Goal: Book appointment/travel/reservation

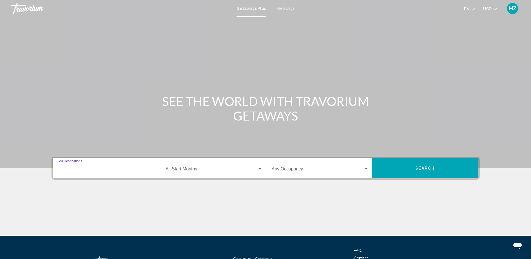
click at [93, 168] on input "Destination All Destinations" at bounding box center [107, 170] width 97 height 5
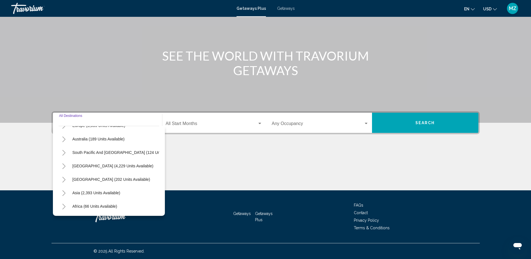
scroll to position [84, 0]
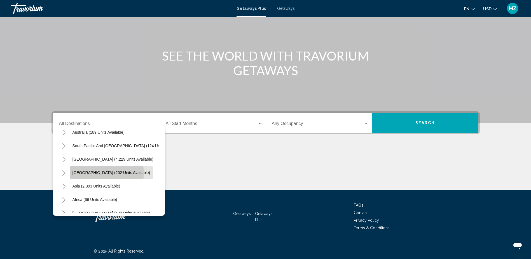
click at [106, 173] on span "[GEOGRAPHIC_DATA] (202 units available)" at bounding box center [112, 172] width 78 height 4
type input "**********"
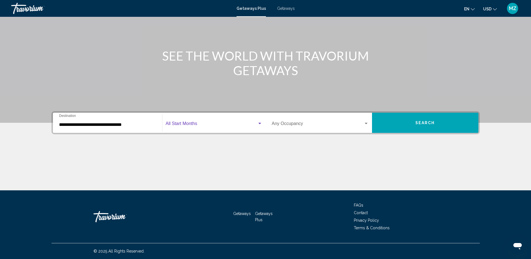
click at [259, 123] on div "Search widget" at bounding box center [260, 123] width 3 height 1
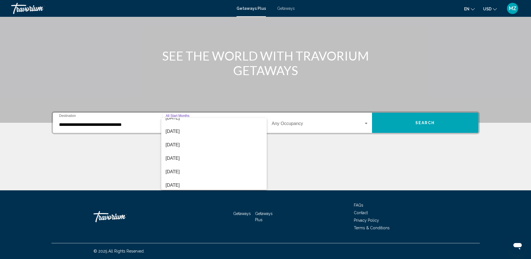
scroll to position [37, 0]
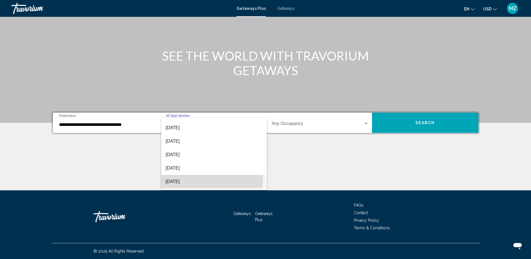
click at [182, 179] on span "[DATE]" at bounding box center [214, 181] width 97 height 13
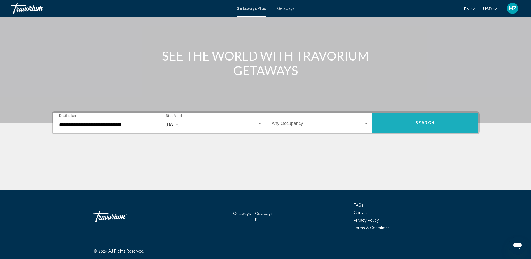
click at [427, 125] on button "Search" at bounding box center [425, 123] width 106 height 20
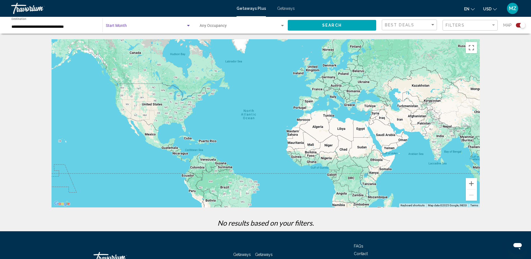
click at [187, 26] on div "Search widget" at bounding box center [188, 25] width 3 height 1
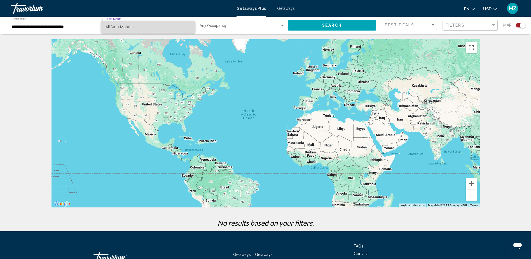
click at [187, 26] on span "All Start Months" at bounding box center [148, 27] width 85 height 12
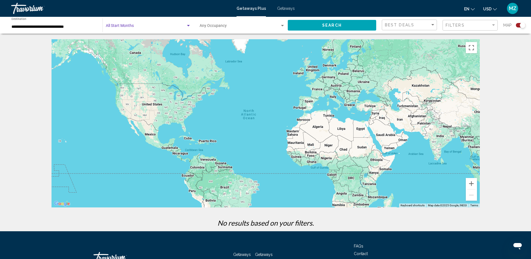
click at [332, 29] on button "Search" at bounding box center [332, 25] width 89 height 10
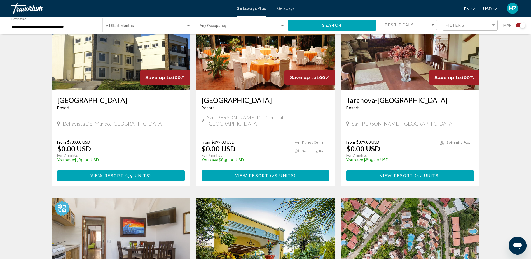
scroll to position [217, 0]
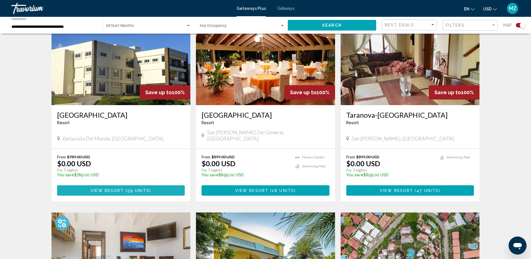
click at [139, 188] on span "59 units" at bounding box center [138, 190] width 22 height 4
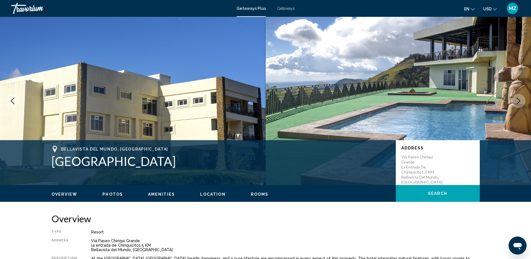
click at [282, 8] on span "Getaways" at bounding box center [286, 8] width 18 height 4
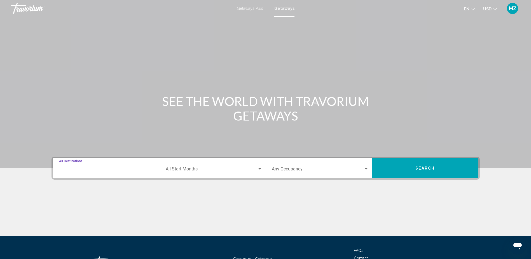
click at [67, 168] on input "Destination All Destinations" at bounding box center [107, 170] width 97 height 5
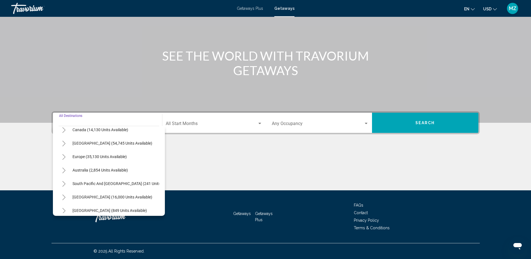
scroll to position [56, 0]
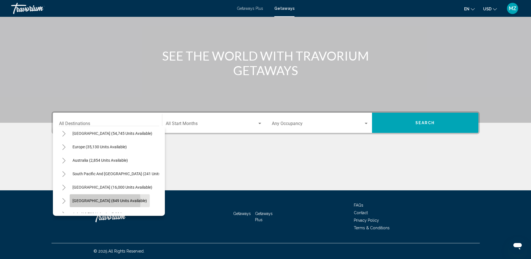
click at [89, 201] on span "[GEOGRAPHIC_DATA] (849 units available)" at bounding box center [110, 200] width 75 height 4
type input "**********"
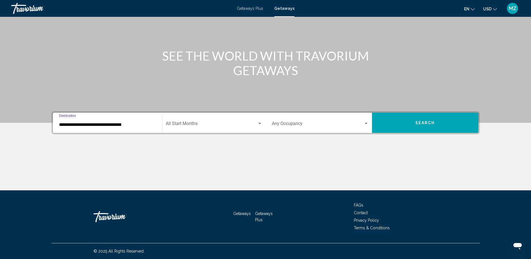
click at [368, 125] on div "Search widget" at bounding box center [366, 123] width 5 height 4
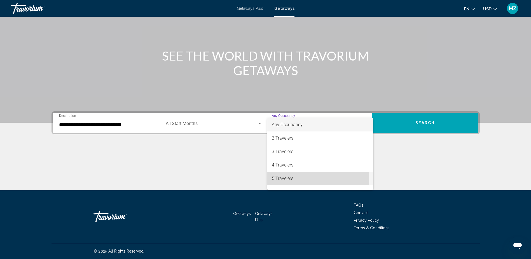
click at [299, 178] on span "5 Travelers" at bounding box center [320, 178] width 97 height 13
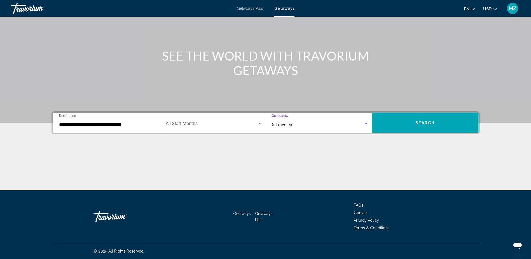
click at [429, 122] on span "Search" at bounding box center [426, 123] width 20 height 4
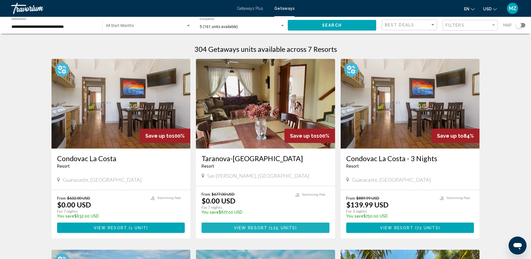
click at [257, 227] on span "View Resort" at bounding box center [250, 227] width 33 height 4
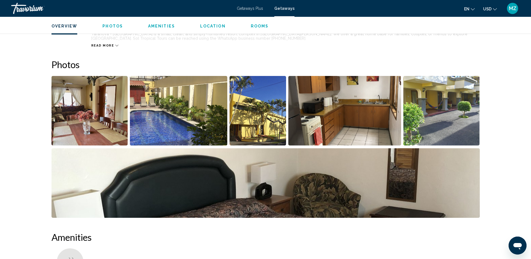
scroll to position [224, 0]
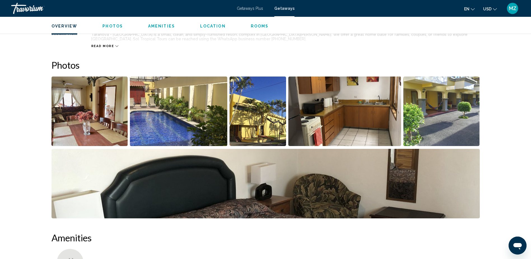
click at [202, 126] on img "Open full-screen image slider" at bounding box center [178, 110] width 97 height 69
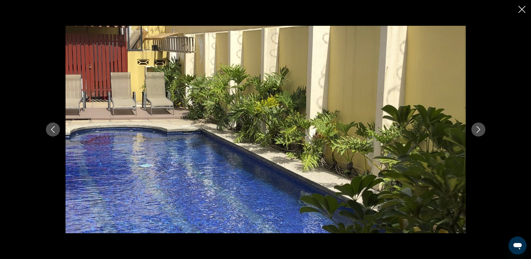
click at [476, 130] on icon "Next image" at bounding box center [478, 129] width 7 height 7
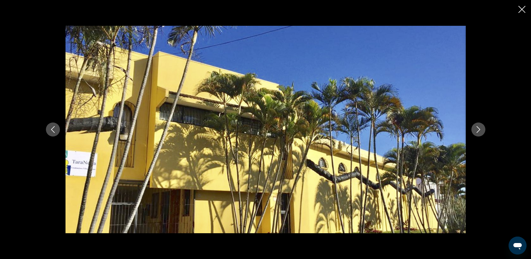
click at [476, 130] on icon "Next image" at bounding box center [478, 129] width 7 height 7
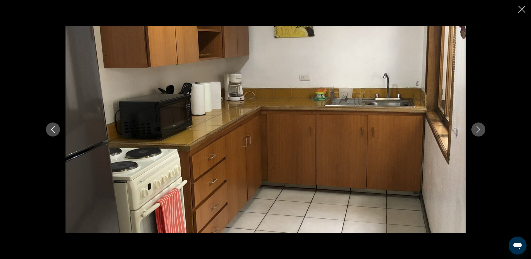
click at [476, 130] on icon "Next image" at bounding box center [478, 129] width 7 height 7
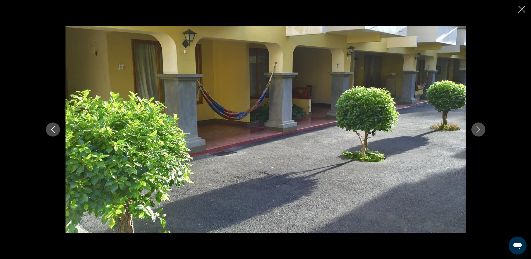
click at [476, 130] on icon "Next image" at bounding box center [478, 129] width 7 height 7
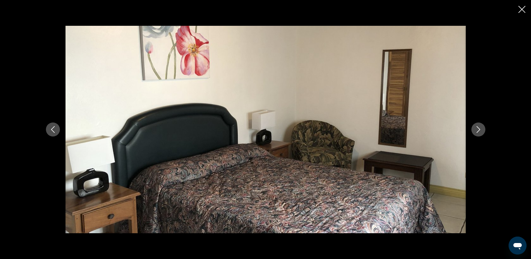
click at [476, 130] on icon "Next image" at bounding box center [478, 129] width 7 height 7
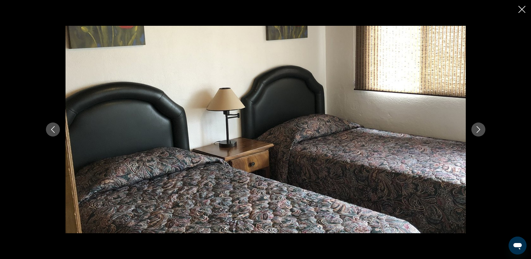
click at [476, 130] on icon "Next image" at bounding box center [478, 129] width 7 height 7
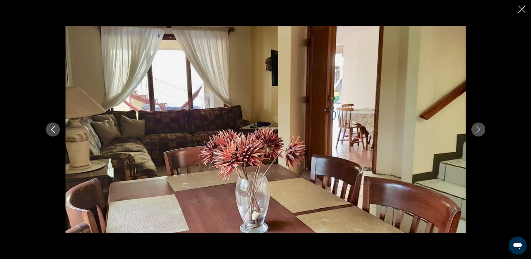
click at [476, 130] on icon "Next image" at bounding box center [478, 129] width 7 height 7
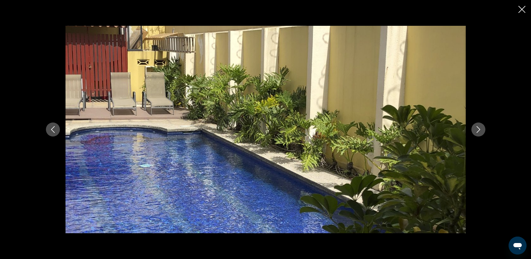
click at [476, 130] on icon "Next image" at bounding box center [478, 129] width 7 height 7
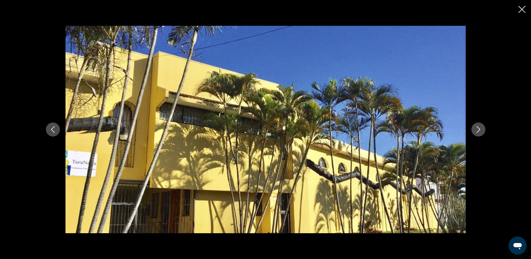
click at [476, 130] on icon "Next image" at bounding box center [478, 129] width 7 height 7
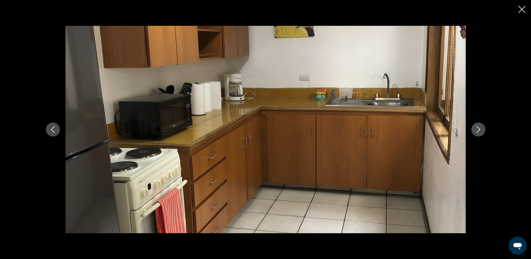
click at [476, 130] on icon "Next image" at bounding box center [478, 129] width 7 height 7
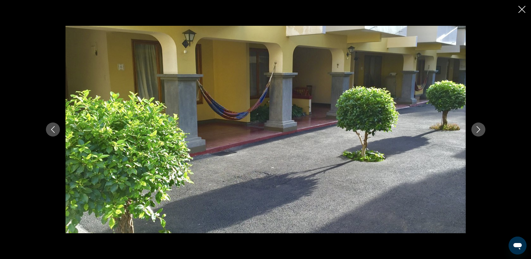
click at [521, 8] on icon "Close slideshow" at bounding box center [522, 9] width 7 height 7
